Goal: Transaction & Acquisition: Subscribe to service/newsletter

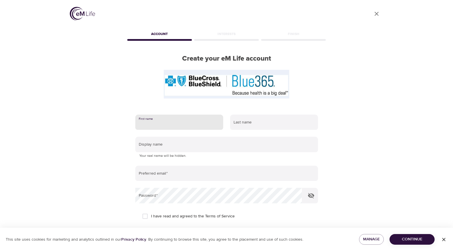
click at [197, 123] on input "text" at bounding box center [179, 121] width 88 height 15
type input "Eve"
click at [271, 125] on input "text" at bounding box center [274, 121] width 88 height 15
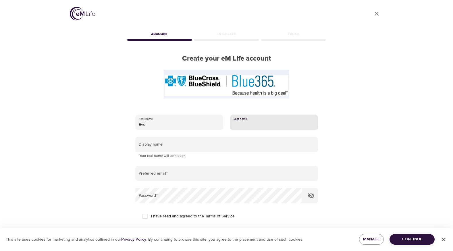
type input "s"
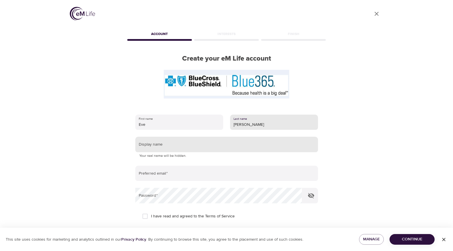
type input "[PERSON_NAME]"
click at [202, 146] on input "text" at bounding box center [226, 144] width 183 height 15
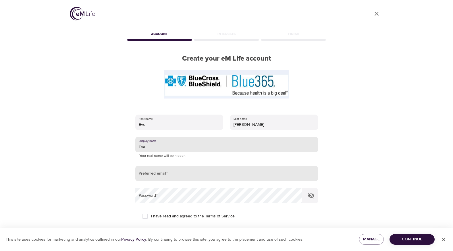
type input "Eva"
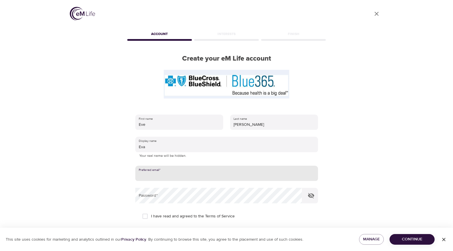
click at [199, 171] on input "email" at bounding box center [226, 173] width 183 height 15
type input "[EMAIL_ADDRESS][DOMAIN_NAME]"
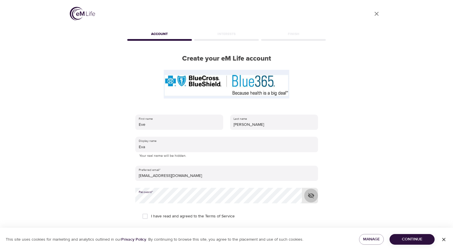
click at [312, 192] on icon "button" at bounding box center [310, 195] width 7 height 7
click at [199, 216] on span "I have read and agreed to the Terms of Service" at bounding box center [193, 216] width 84 height 6
click at [151, 216] on input "I have read and agreed to the Terms of Service" at bounding box center [145, 216] width 12 height 12
checkbox input "true"
click at [420, 238] on span "Continue" at bounding box center [412, 239] width 36 height 7
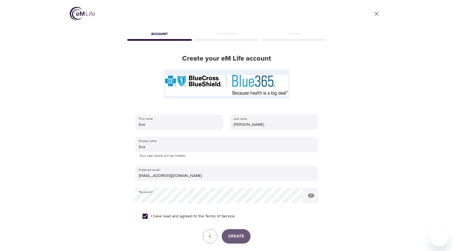
click at [239, 236] on span "Create" at bounding box center [236, 235] width 16 height 7
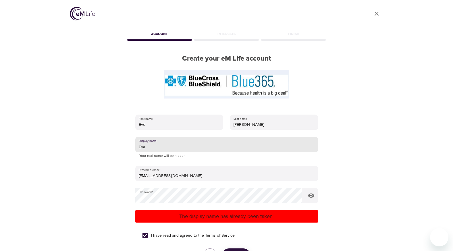
click at [200, 151] on input "Eva" at bounding box center [226, 144] width 183 height 15
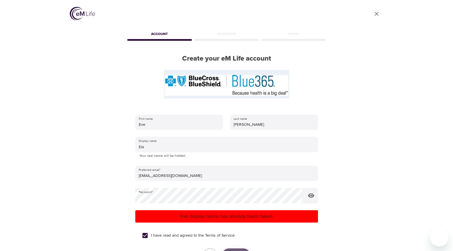
click at [238, 250] on button "Create" at bounding box center [236, 255] width 29 height 14
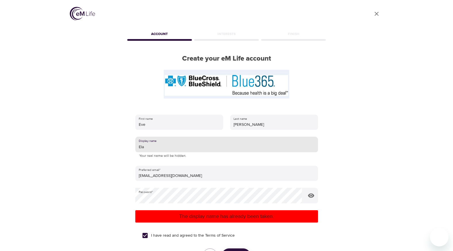
click at [221, 148] on input "Ela" at bounding box center [226, 144] width 183 height 15
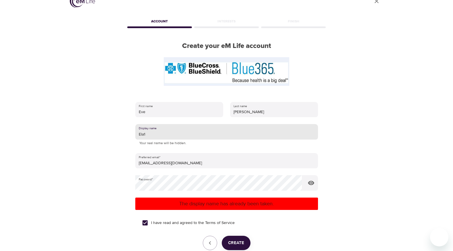
scroll to position [28, 0]
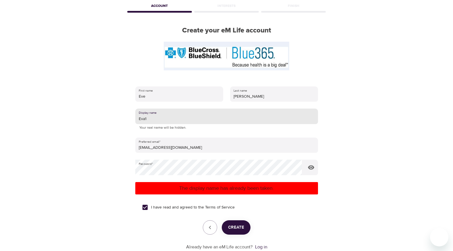
type input "Eva1"
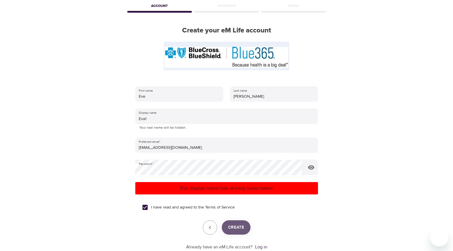
click at [234, 222] on button "Create" at bounding box center [236, 227] width 29 height 14
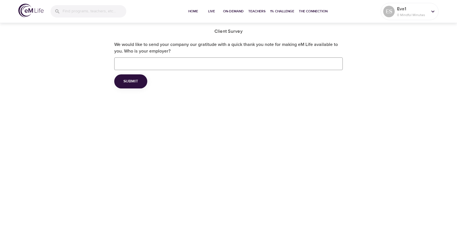
click at [131, 78] on span "Submit" at bounding box center [130, 81] width 15 height 7
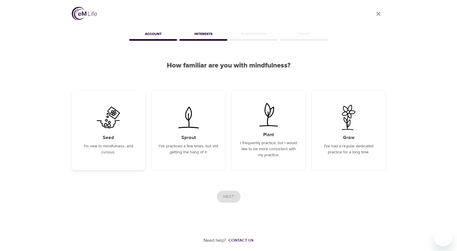
click at [133, 130] on div "Seed I'm new to mindfulness, and curious." at bounding box center [108, 129] width 73 height 79
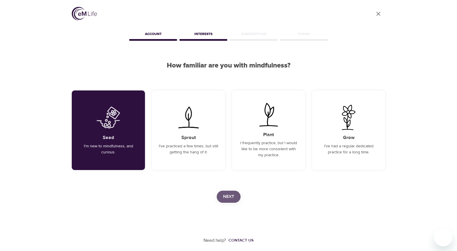
click at [233, 195] on span "Next" at bounding box center [228, 196] width 11 height 7
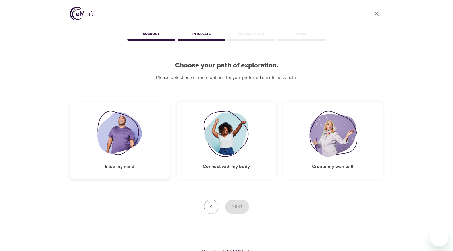
click at [137, 129] on img at bounding box center [119, 134] width 44 height 46
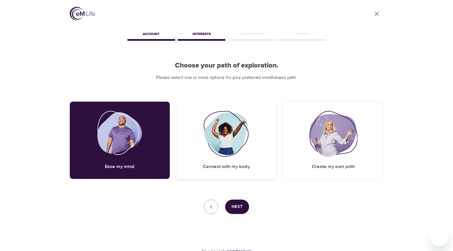
click at [188, 137] on div "Connect with my body" at bounding box center [226, 140] width 100 height 77
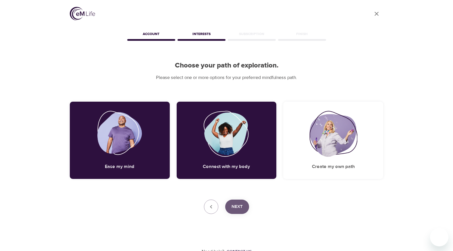
click at [241, 204] on span "Next" at bounding box center [236, 206] width 11 height 7
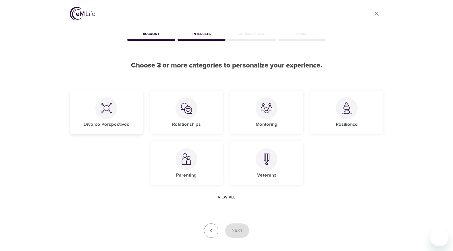
click at [127, 109] on div "Diverse Perspectives" at bounding box center [106, 112] width 73 height 44
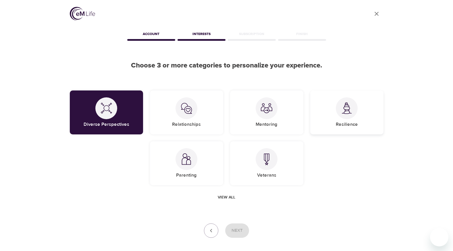
click at [331, 117] on div "Resilience" at bounding box center [346, 112] width 73 height 44
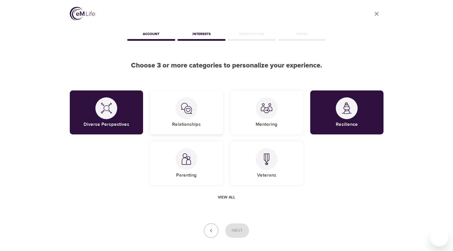
click at [200, 119] on div "Relationships" at bounding box center [186, 112] width 73 height 44
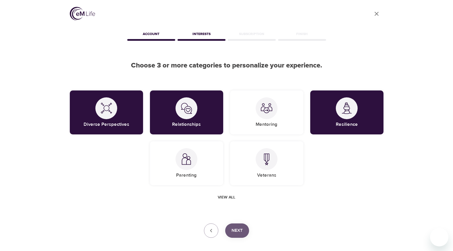
click at [241, 232] on span "Next" at bounding box center [236, 230] width 11 height 7
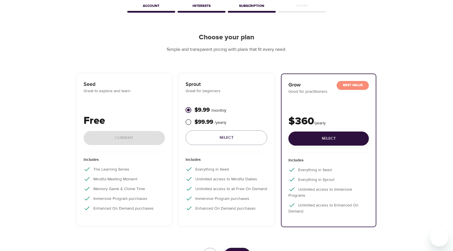
scroll to position [57, 0]
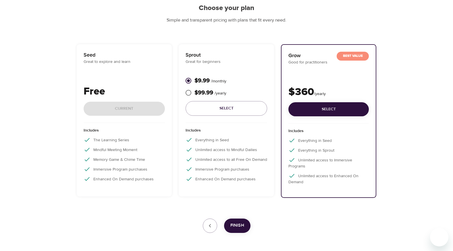
click at [221, 62] on p "Great for beginners" at bounding box center [225, 62] width 81 height 6
click at [98, 53] on p "Seed" at bounding box center [124, 55] width 81 height 8
click at [104, 66] on div "Seed Great to explore and learn Free Current" at bounding box center [124, 87] width 81 height 72
click at [236, 52] on p "Sprout" at bounding box center [225, 55] width 81 height 8
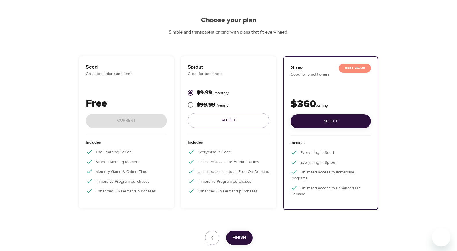
scroll to position [0, 0]
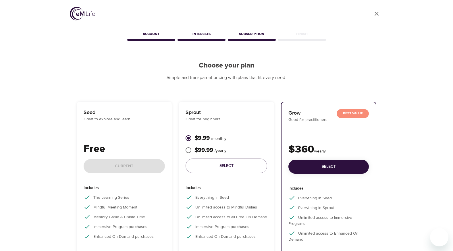
click at [118, 164] on div "Free Current" at bounding box center [124, 160] width 81 height 39
click at [244, 124] on div "Sprout Great for beginners $9.99 / monthly $99.99 / yearly Select" at bounding box center [225, 144] width 81 height 72
click at [209, 151] on p "$99.99 / yearly" at bounding box center [210, 150] width 32 height 9
click at [194, 151] on input "$99.99 / yearly" at bounding box center [188, 150] width 12 height 12
radio input "true"
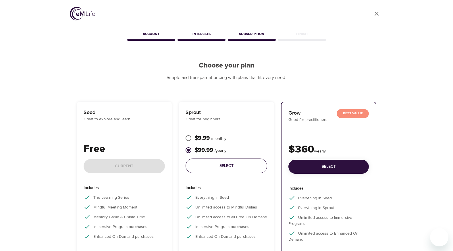
click at [233, 168] on span "Select" at bounding box center [226, 165] width 72 height 7
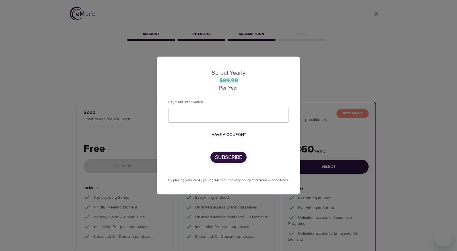
click at [246, 91] on p "Per Year" at bounding box center [228, 88] width 121 height 8
click at [230, 133] on span "Have a coupon?" at bounding box center [228, 134] width 34 height 7
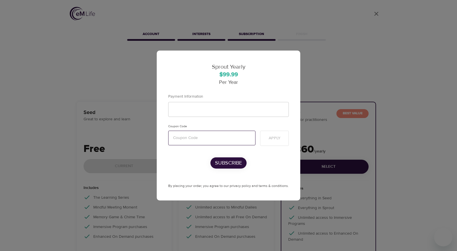
click at [226, 141] on input "text" at bounding box center [211, 138] width 87 height 15
paste input "mentalhealth"
type input "mentalhealth"
click at [269, 135] on span "Apply" at bounding box center [275, 138] width 12 height 7
